Goal: Information Seeking & Learning: Learn about a topic

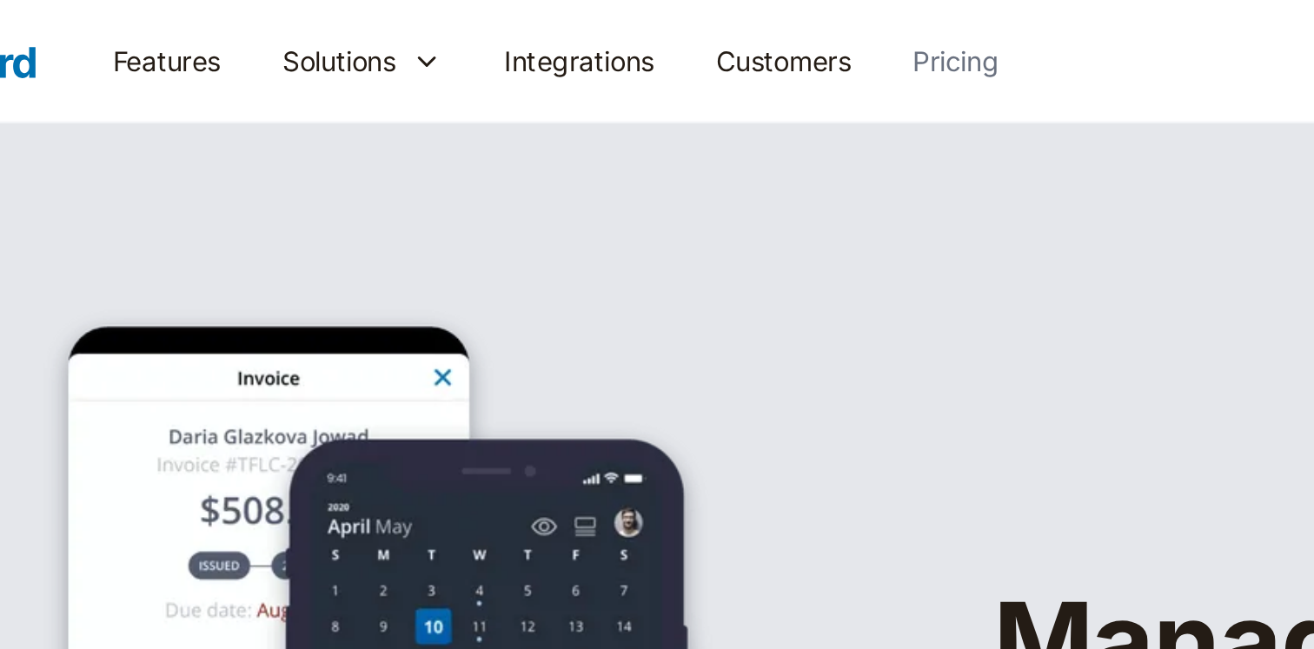
click at [656, 22] on link "Pricing" at bounding box center [654, 27] width 67 height 39
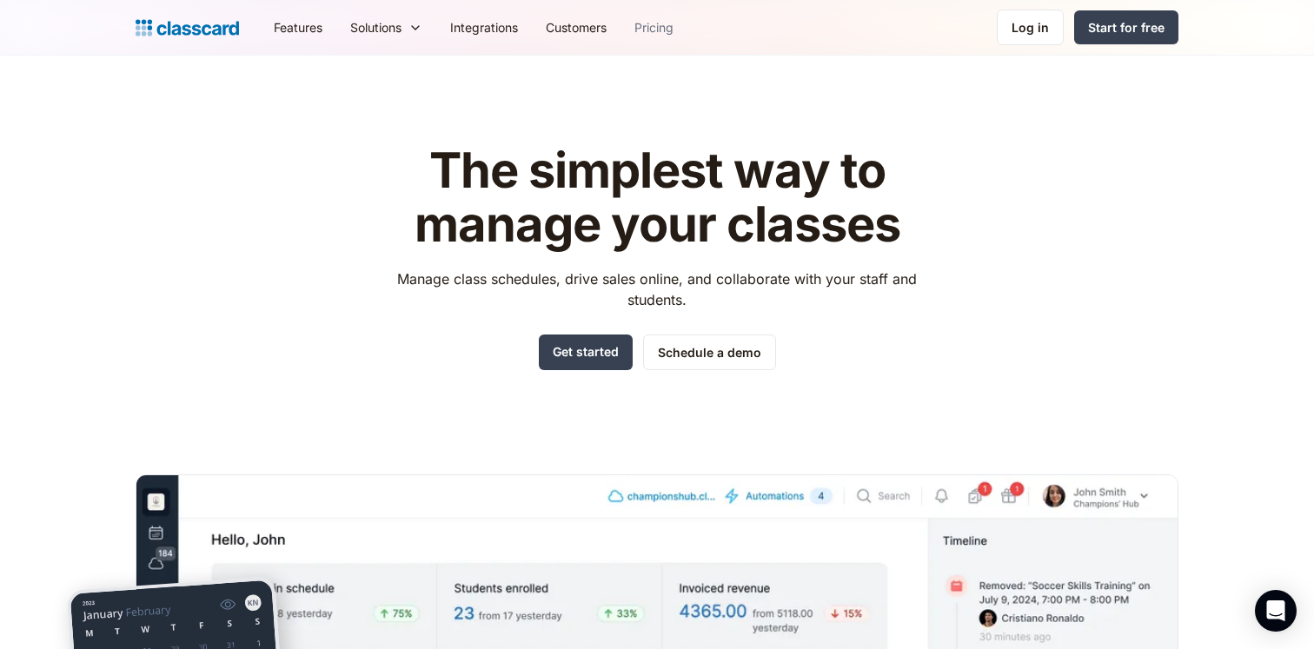
click at [655, 30] on link "Pricing" at bounding box center [654, 27] width 67 height 39
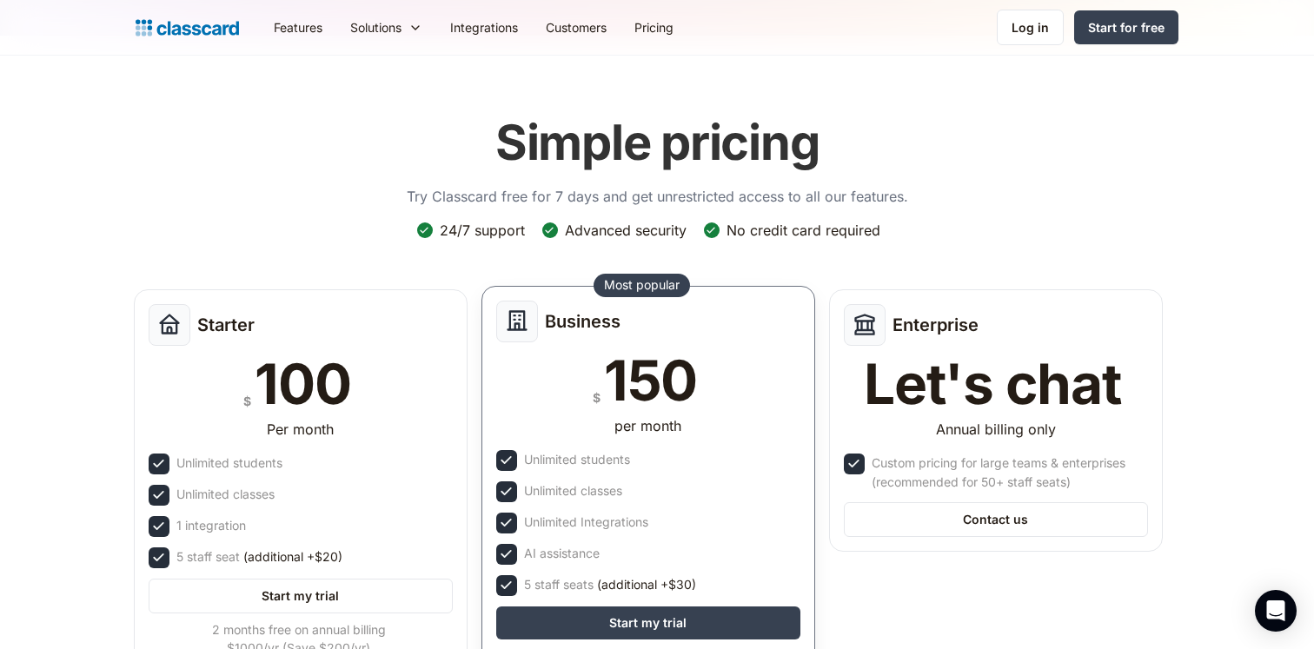
scroll to position [47, 0]
